Goal: Information Seeking & Learning: Compare options

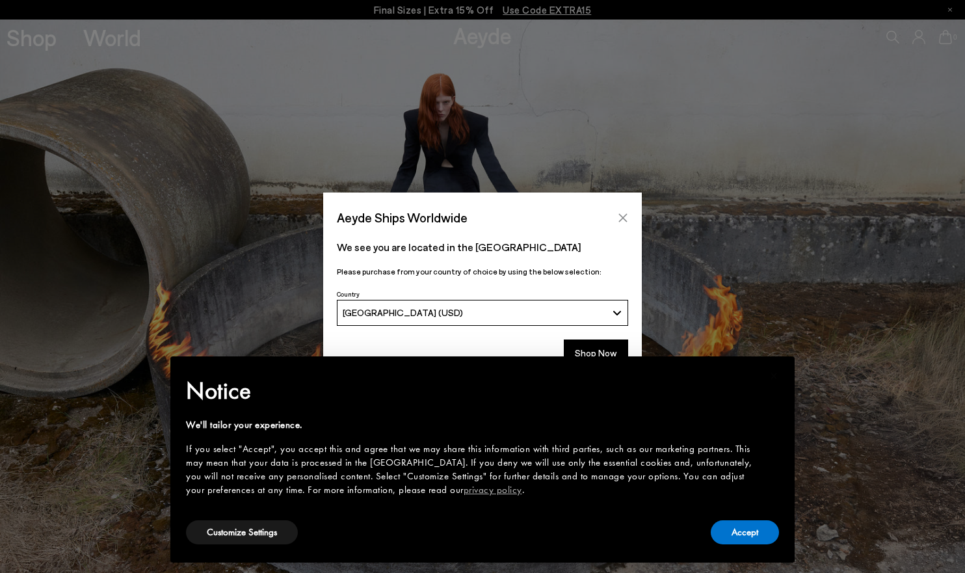
click at [623, 216] on icon "Close" at bounding box center [623, 218] width 10 height 10
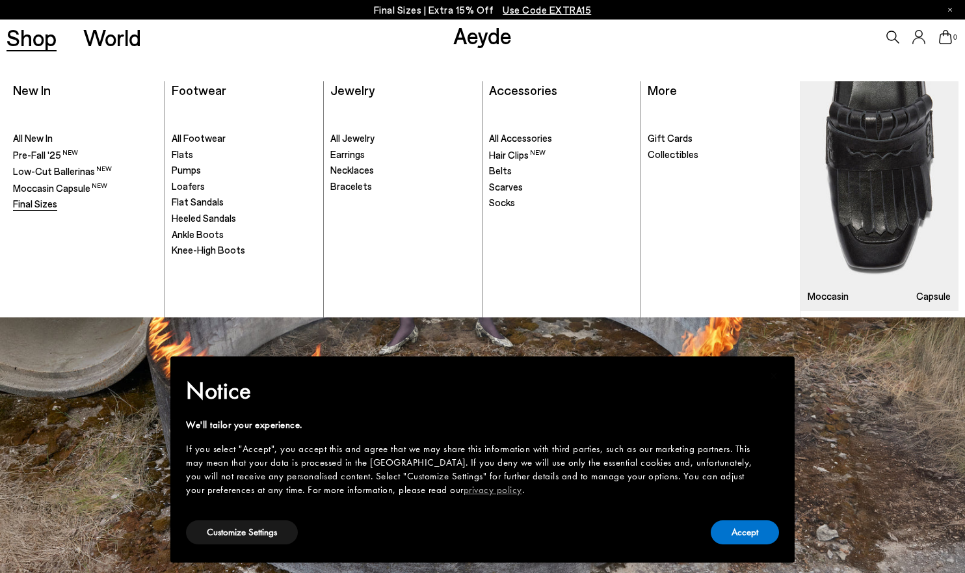
click at [29, 204] on span "Final Sizes" at bounding box center [35, 204] width 44 height 12
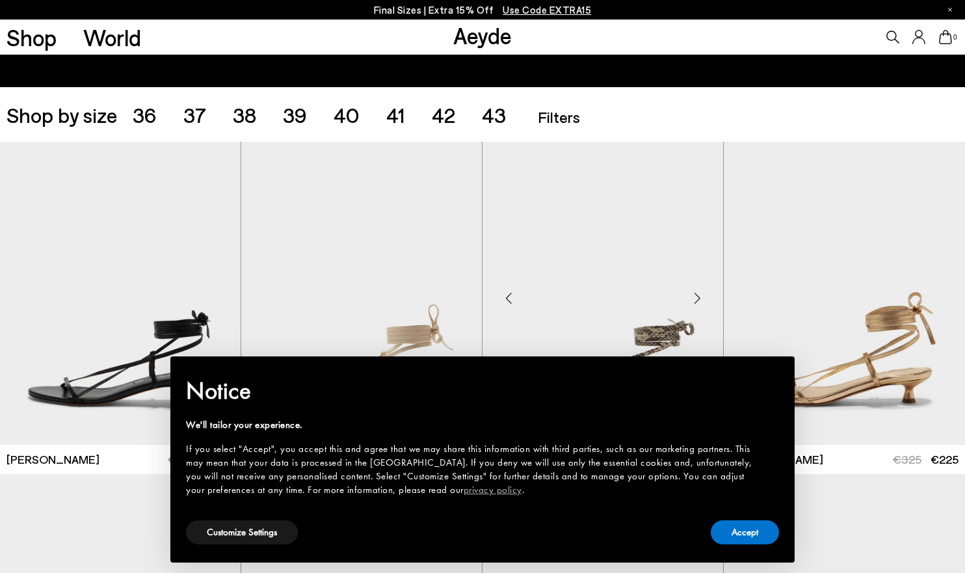
scroll to position [260, 0]
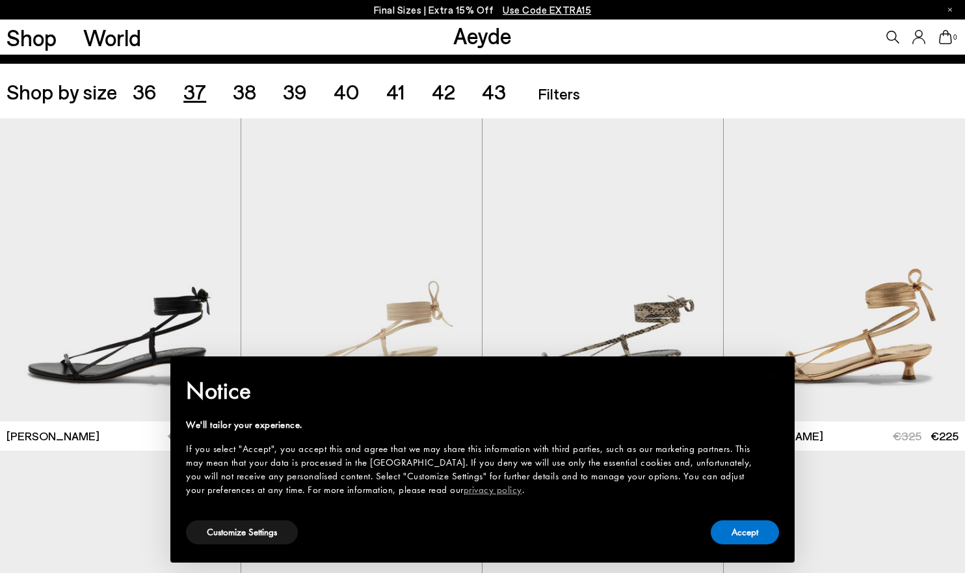
click at [194, 87] on span "37" at bounding box center [194, 91] width 23 height 25
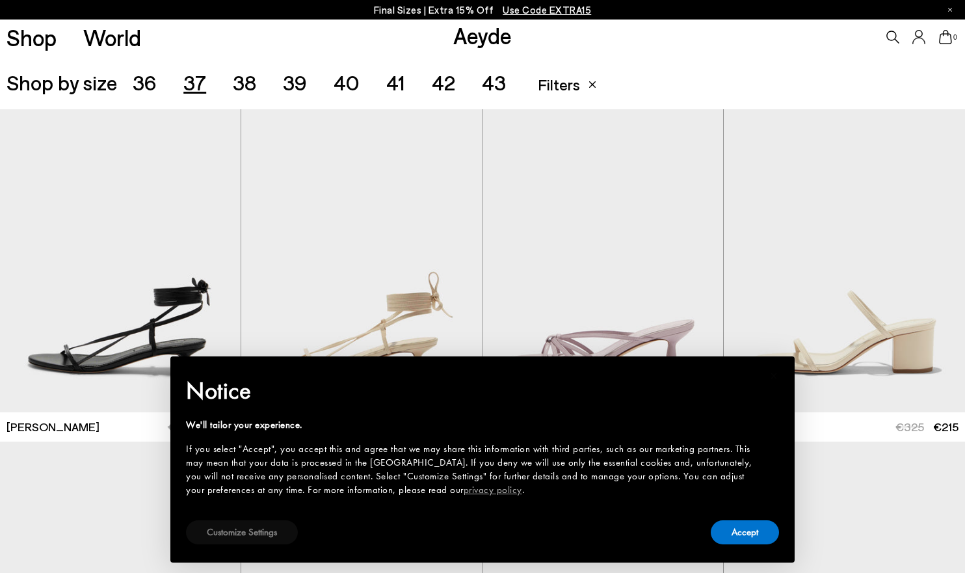
click at [243, 533] on button "Customize Settings" at bounding box center [242, 532] width 112 height 24
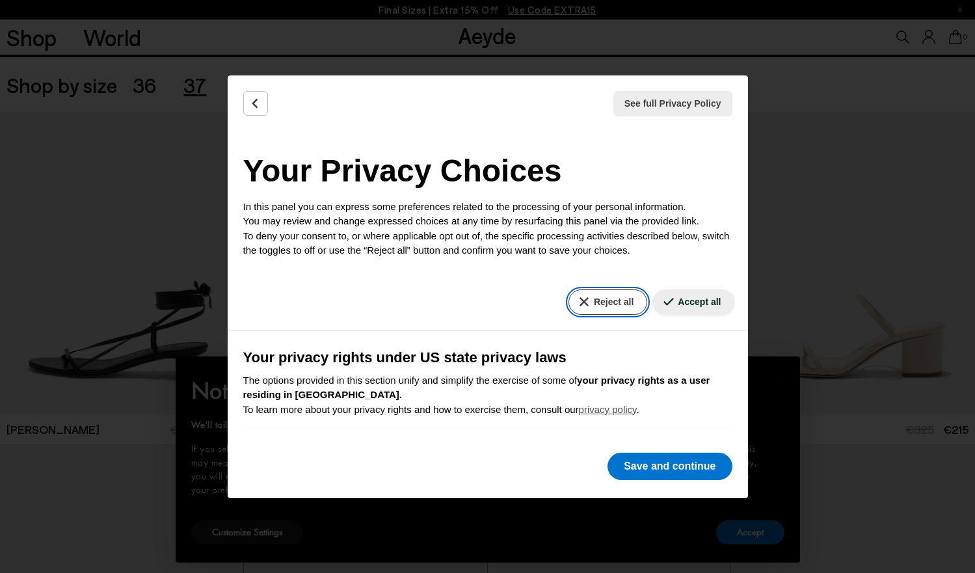
click at [596, 303] on button "Reject all" at bounding box center [607, 301] width 79 height 25
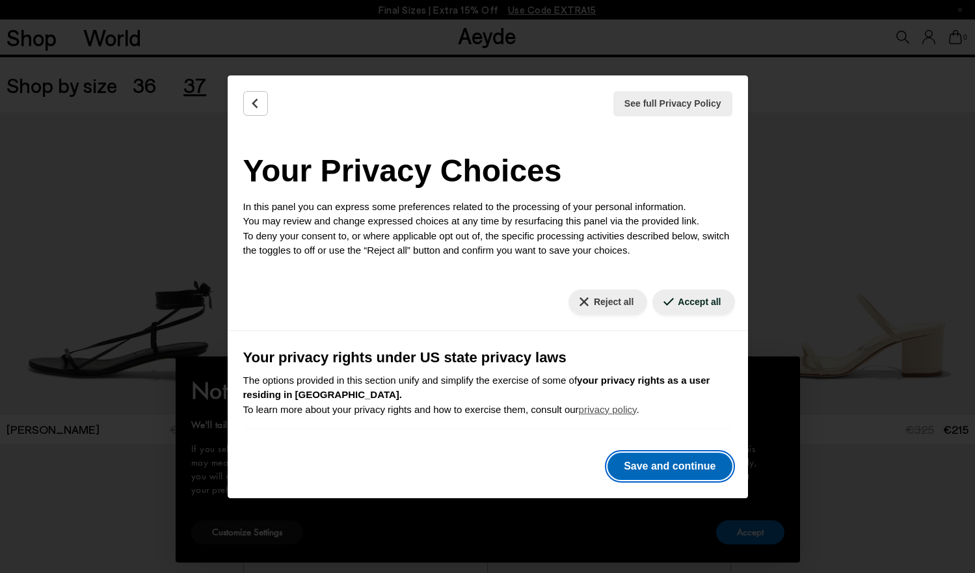
click at [662, 466] on button "Save and continue" at bounding box center [669, 466] width 124 height 27
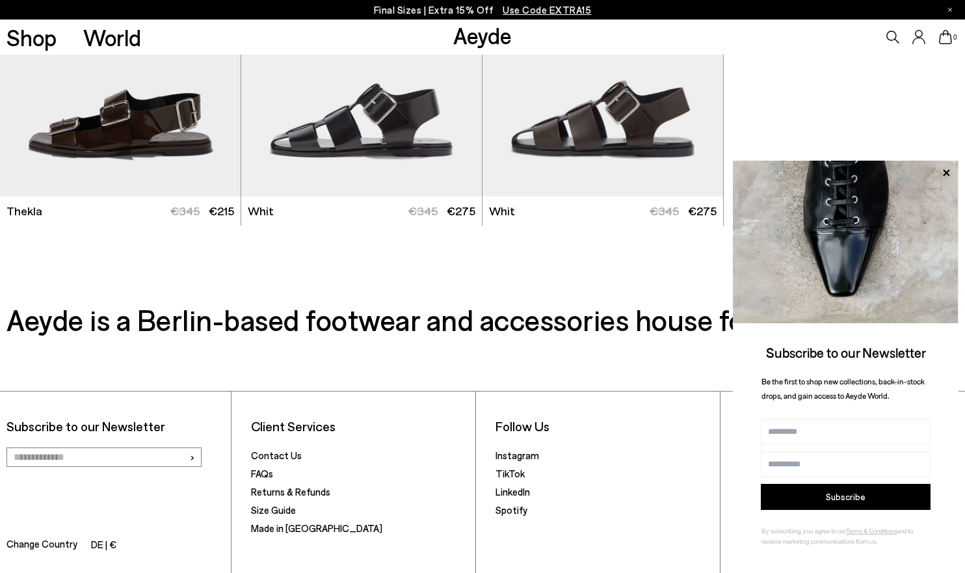
scroll to position [3586, 0]
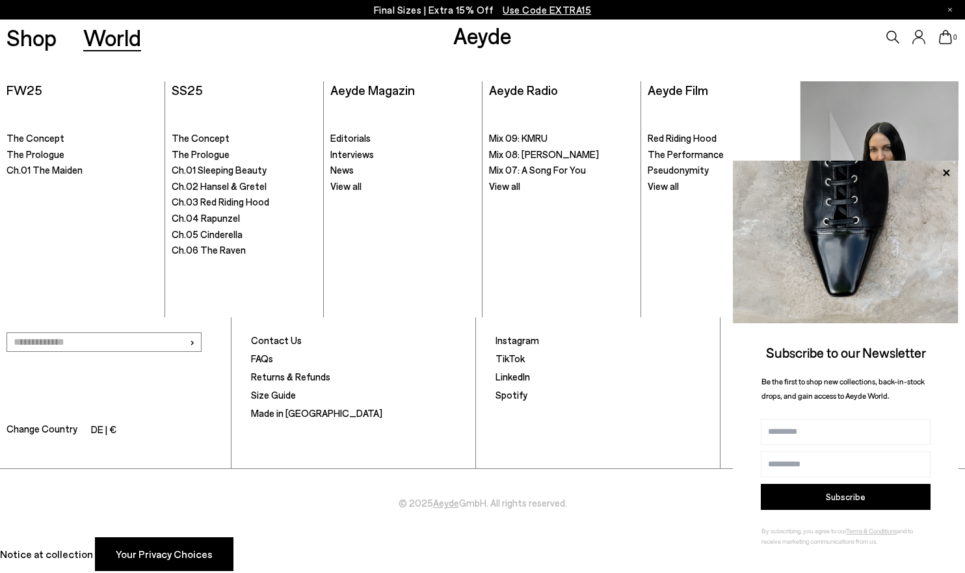
scroll to position [745, 0]
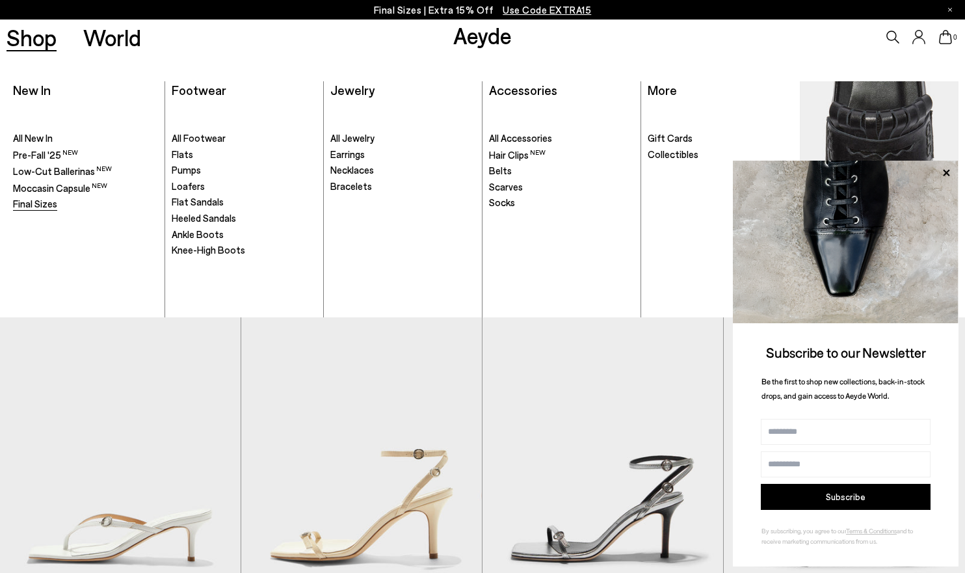
click at [37, 207] on span "Final Sizes" at bounding box center [35, 204] width 44 height 12
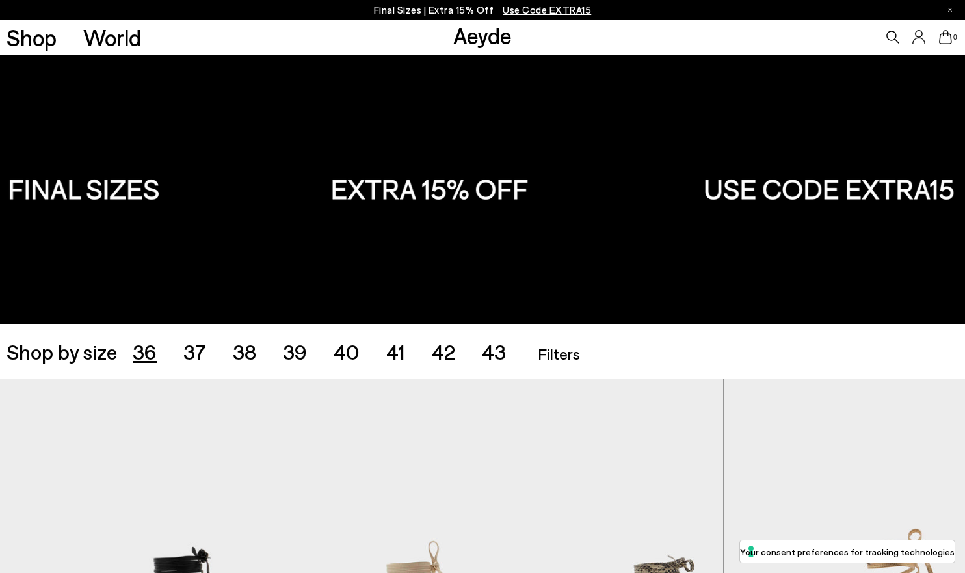
click at [146, 351] on span "36" at bounding box center [145, 351] width 24 height 25
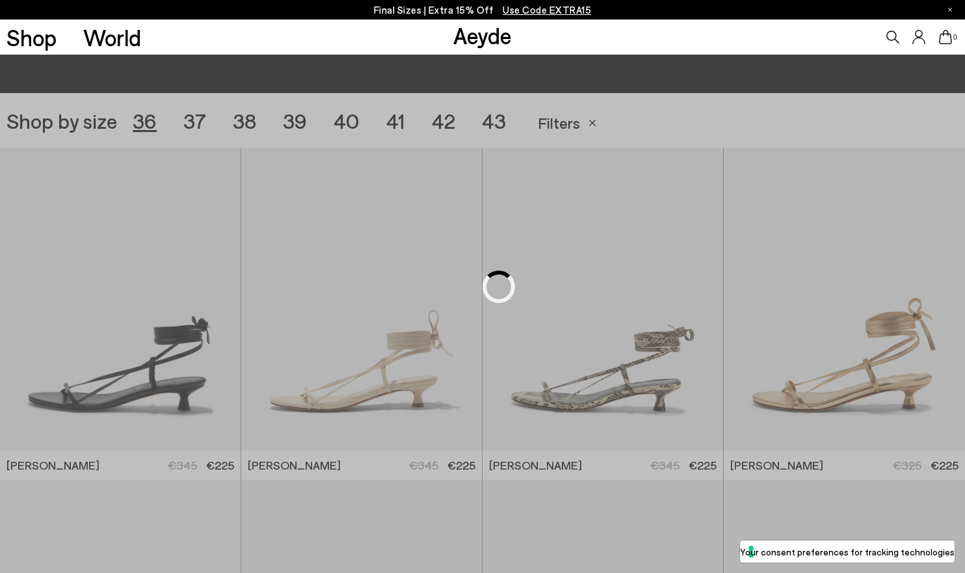
scroll to position [269, 0]
